Goal: Information Seeking & Learning: Learn about a topic

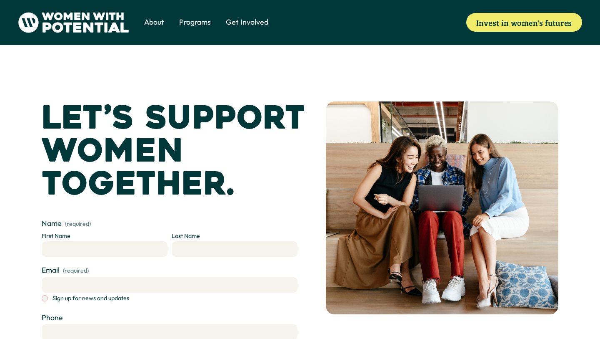
click at [158, 25] on span "About" at bounding box center [154, 22] width 20 height 10
click at [0, 0] on span "Meet the Board" at bounding box center [0, 0] width 0 height 0
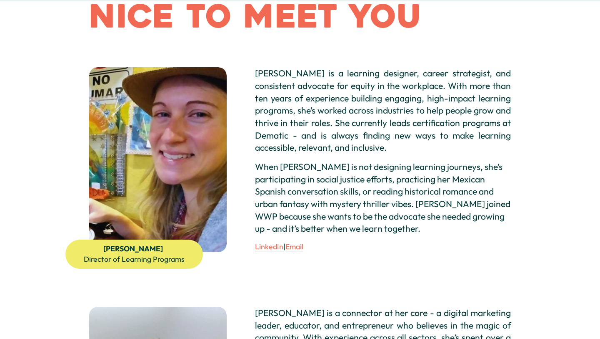
scroll to position [100, 0]
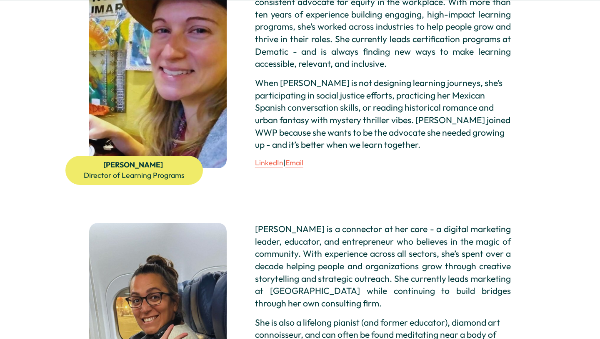
scroll to position [183, 0]
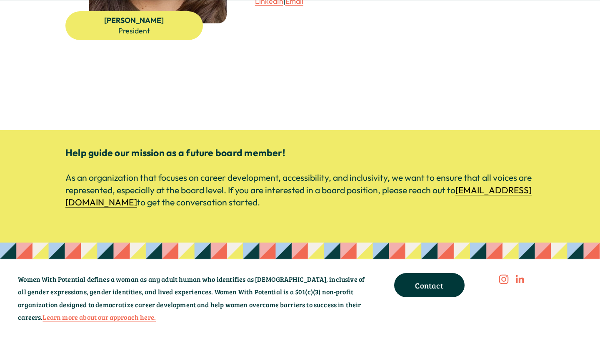
scroll to position [0, 0]
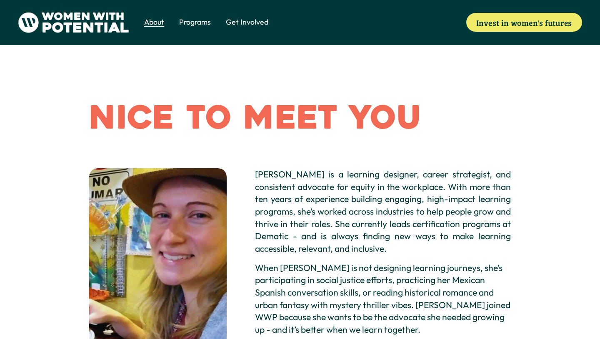
click at [201, 36] on div "Skip to Content About Meet the Board" at bounding box center [300, 22] width 600 height 45
click at [0, 0] on span "1:1 Coaching" at bounding box center [0, 0] width 0 height 0
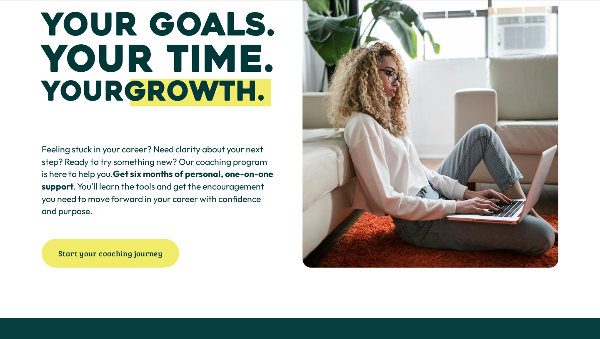
scroll to position [117, 0]
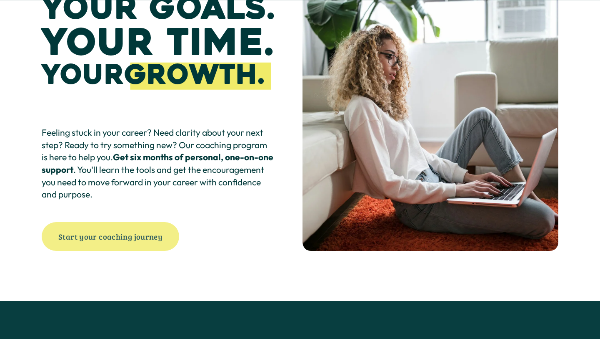
click at [116, 234] on link "Start your coaching journey" at bounding box center [111, 236] width 138 height 29
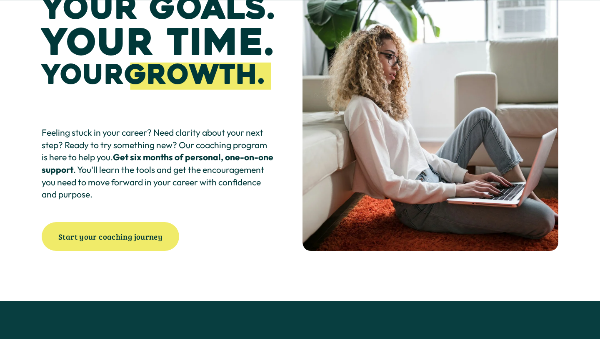
click at [249, 84] on span "Growth" at bounding box center [191, 74] width 134 height 35
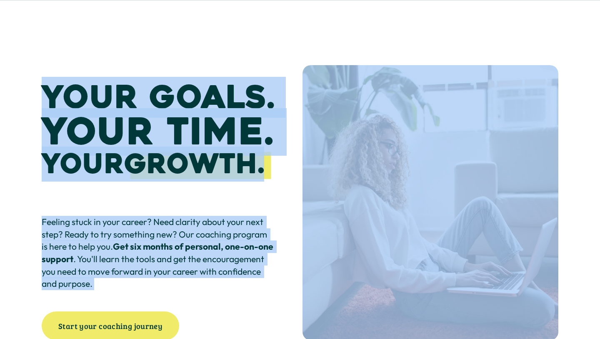
scroll to position [26, 0]
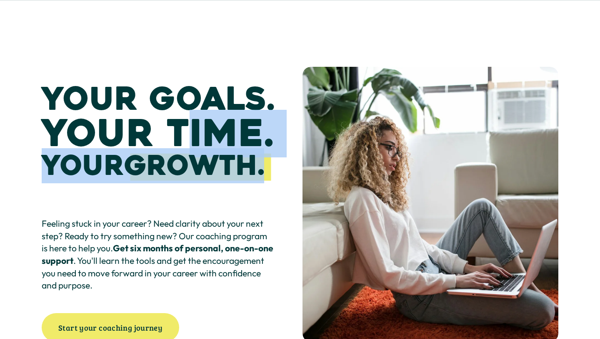
drag, startPoint x: 254, startPoint y: 136, endPoint x: 192, endPoint y: 127, distance: 63.1
click at [192, 127] on div "Your Goals. Your Time. Your Growth ." at bounding box center [158, 147] width 233 height 129
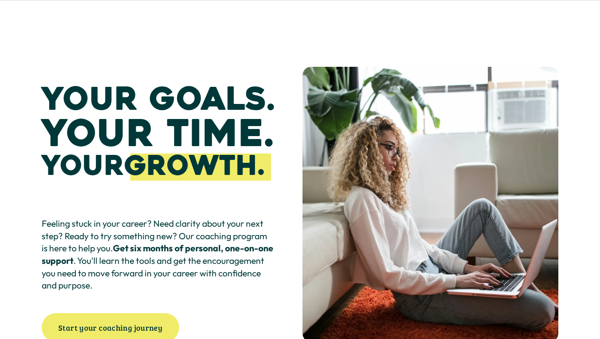
click at [211, 279] on p "Feeling stuck in your career? Need clarity about your next step? Ready to try s…" at bounding box center [158, 254] width 233 height 74
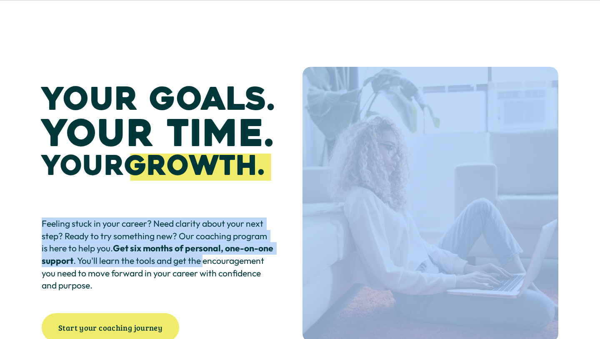
scroll to position [0, 0]
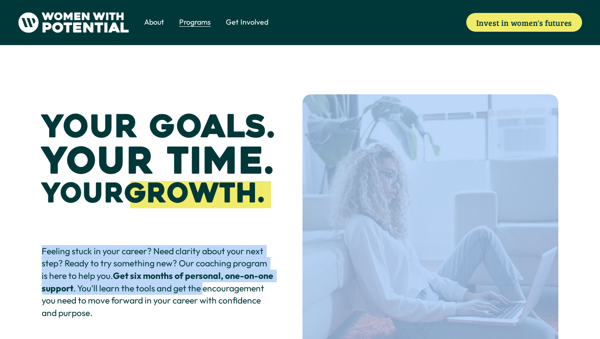
drag, startPoint x: 239, startPoint y: 261, endPoint x: 255, endPoint y: -3, distance: 264.1
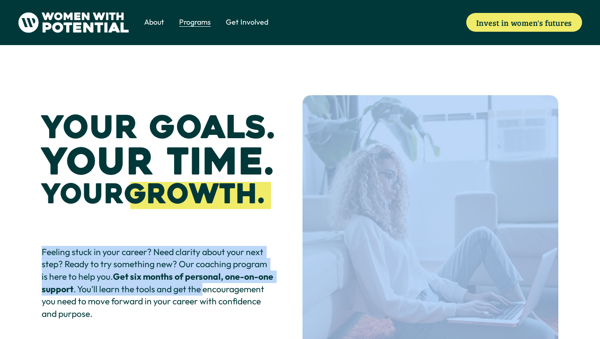
click at [0, 0] on span "The Table" at bounding box center [0, 0] width 0 height 0
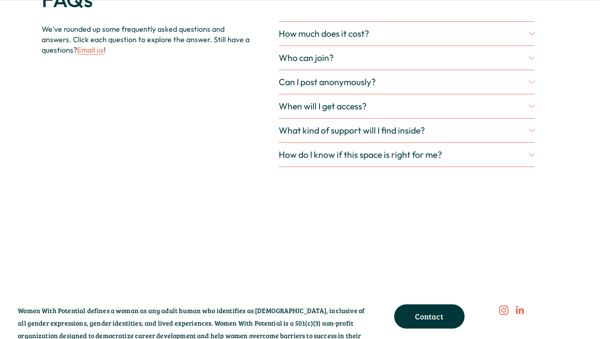
scroll to position [2062, 0]
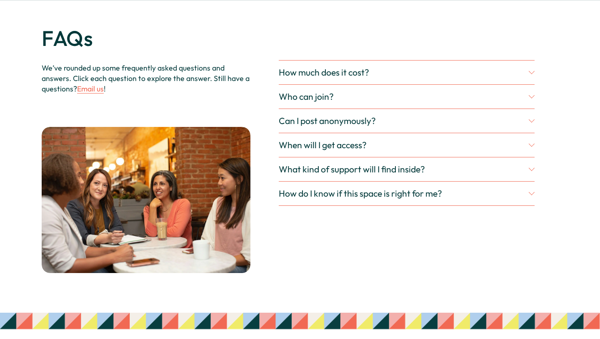
click at [529, 84] on button "How much does it cost?" at bounding box center [407, 72] width 256 height 24
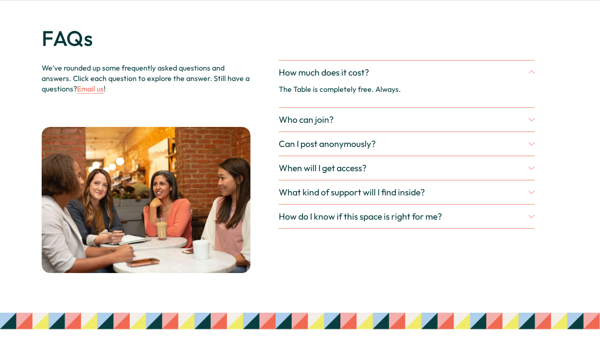
click at [529, 84] on button "How much does it cost?" at bounding box center [407, 72] width 256 height 24
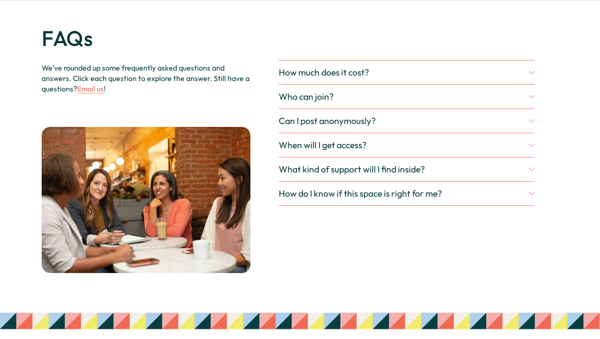
click at [529, 84] on button "How much does it cost?" at bounding box center [407, 72] width 256 height 24
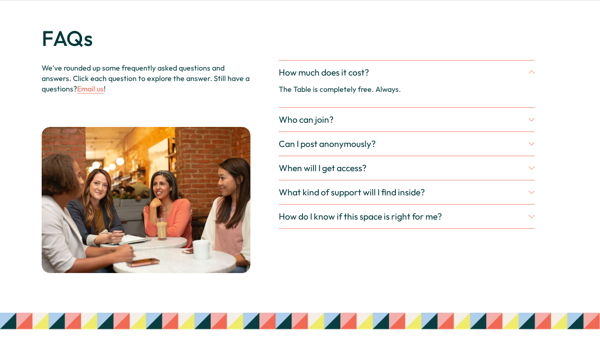
click at [529, 84] on button "How much does it cost?" at bounding box center [407, 72] width 256 height 24
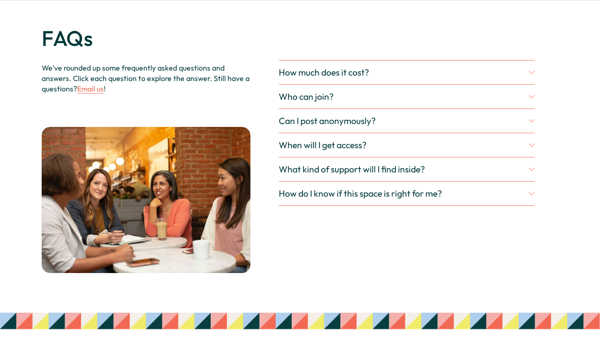
click at [500, 108] on button "Who can join?" at bounding box center [407, 97] width 256 height 24
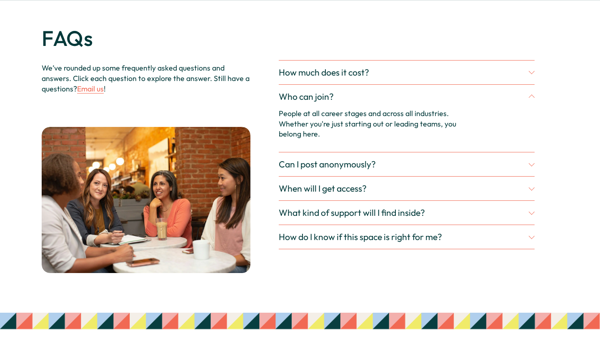
click at [500, 108] on button "Who can join?" at bounding box center [407, 97] width 256 height 24
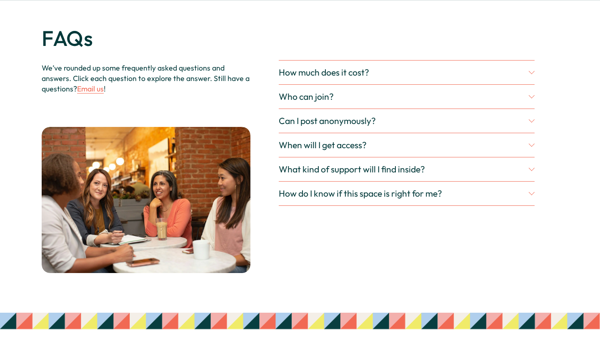
click at [472, 126] on span "Can I post anonymously?" at bounding box center [404, 120] width 250 height 11
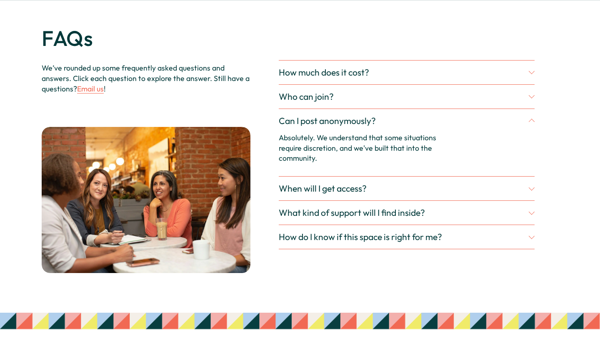
click at [472, 126] on span "Can I post anonymously?" at bounding box center [404, 120] width 250 height 11
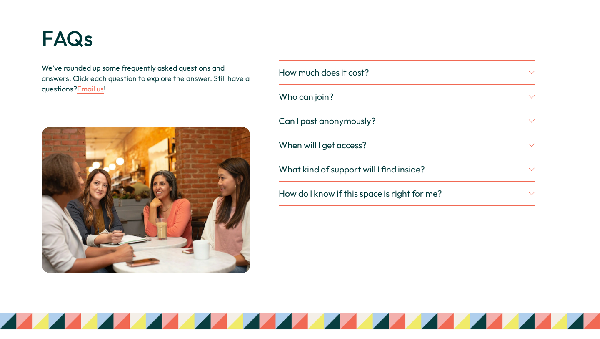
click at [462, 151] on span "When will I get access?" at bounding box center [404, 144] width 250 height 11
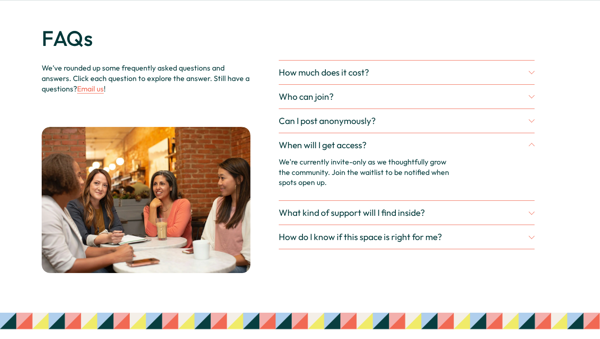
click at [462, 151] on span "When will I get access?" at bounding box center [404, 144] width 250 height 11
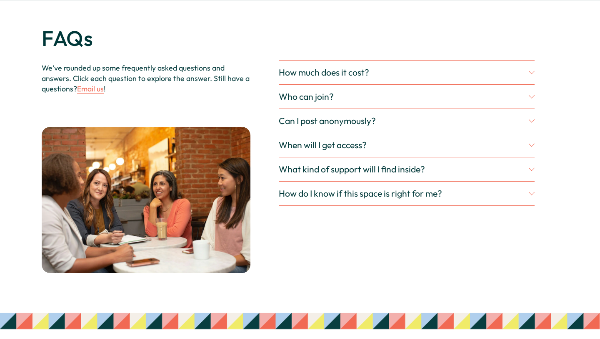
click at [435, 172] on button "What kind of support will I find inside?" at bounding box center [407, 169] width 256 height 24
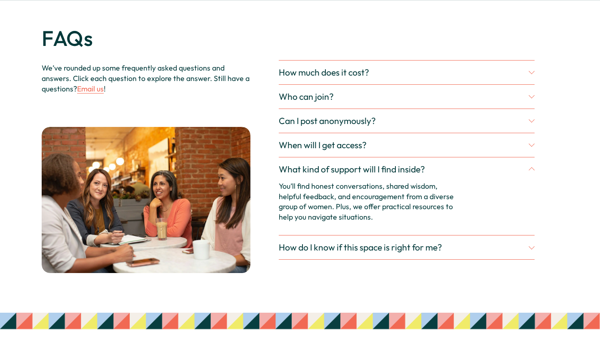
click at [432, 175] on span "What kind of support will I find inside?" at bounding box center [404, 168] width 250 height 11
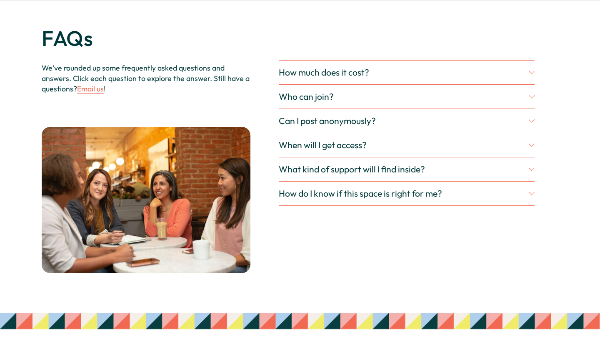
click at [418, 199] on span "How do I know if this space is right for me?" at bounding box center [404, 193] width 250 height 11
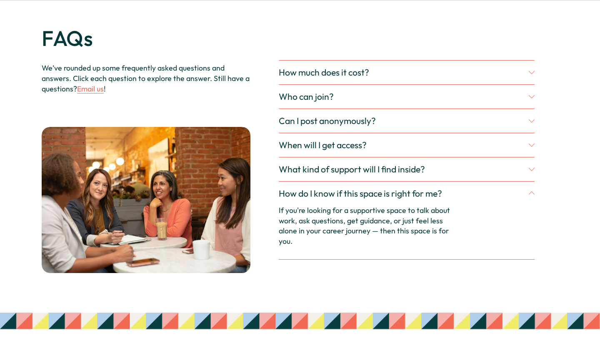
click at [444, 199] on span "How do I know if this space is right for me?" at bounding box center [404, 193] width 250 height 11
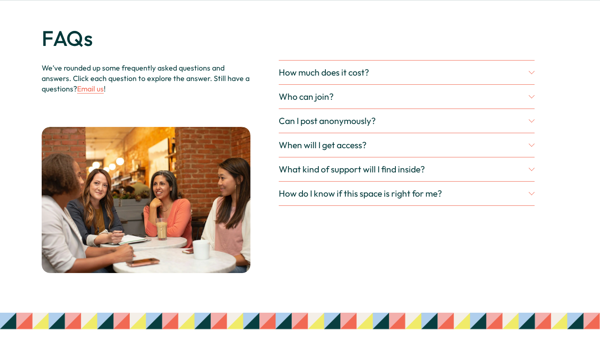
click at [553, 200] on div "FAQs We’ve rounded up some frequently asked questions and answers. Click each q…" at bounding box center [300, 141] width 600 height 263
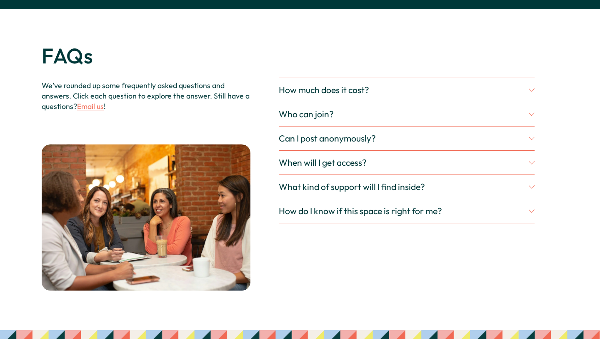
scroll to position [0, 0]
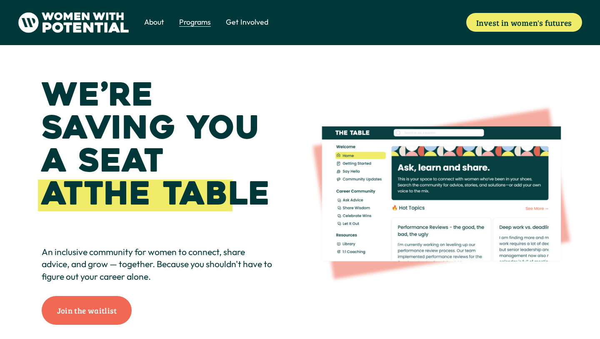
click at [0, 0] on span "Volunteer" at bounding box center [0, 0] width 0 height 0
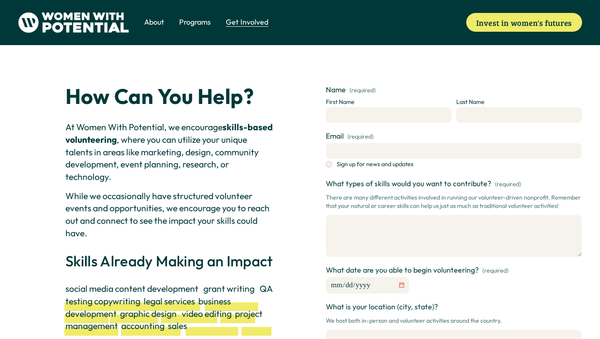
click at [0, 0] on div "Donate" at bounding box center [0, 0] width 0 height 0
click at [0, 0] on span "Coach" at bounding box center [0, 0] width 0 height 0
